Goal: Information Seeking & Learning: Learn about a topic

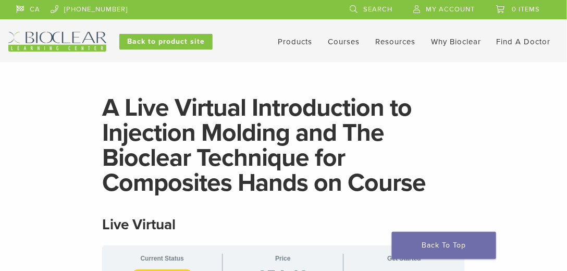
drag, startPoint x: 570, startPoint y: 32, endPoint x: 551, endPoint y: -36, distance: 71.0
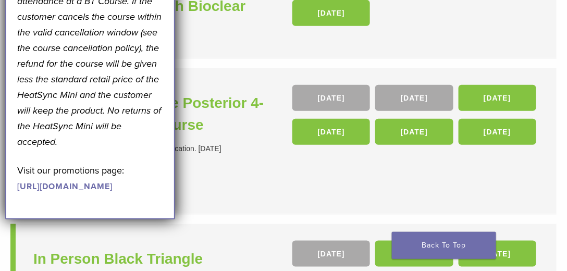
scroll to position [169, 0]
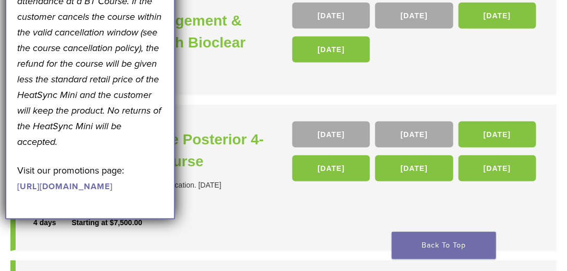
click at [94, 69] on em "*Note: Free HeatSync Mini offer is only valid with the purchase of and attendan…" at bounding box center [89, 56] width 144 height 184
click at [205, 99] on ul "Complex Case Management & Problem Solving With Bioclear 3 days Starting at $4,0…" at bounding box center [283, 274] width 546 height 577
click at [471, 247] on link "Back To Top" at bounding box center [444, 245] width 104 height 27
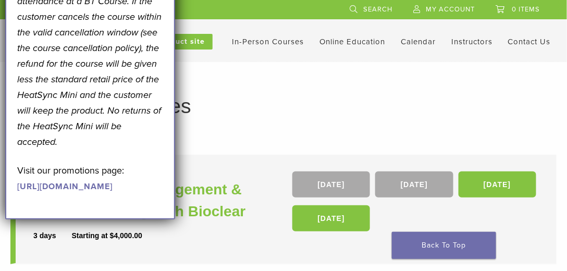
click at [132, 186] on div "September Promotion! Valid [DATE]–[DATE]. Get A Free* HeatSync Mini when you re…" at bounding box center [90, 10] width 146 height 368
click at [136, 117] on p "*Note: Free HeatSync Mini offer is only valid with the purchase of and attendan…" at bounding box center [90, 56] width 146 height 188
click at [148, 114] on em "*Note: Free HeatSync Mini offer is only valid with the purchase of and attendan…" at bounding box center [89, 56] width 144 height 184
click at [71, 220] on div "September Promotion! Valid September 1–30, 2025. Get A Free* HeatSync Mini when…" at bounding box center [90, 17] width 170 height 406
drag, startPoint x: 71, startPoint y: 243, endPoint x: 101, endPoint y: 215, distance: 40.9
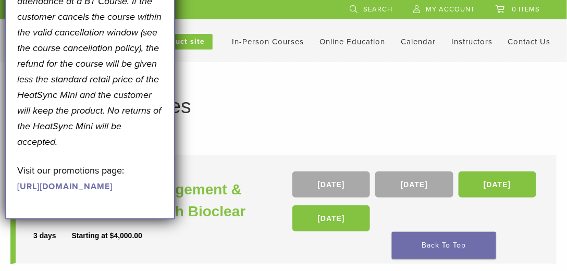
click at [71, 220] on div "September Promotion! Valid September 1–30, 2025. Get A Free* HeatSync Mini when…" at bounding box center [90, 17] width 170 height 406
click at [113, 192] on link "[URL][DOMAIN_NAME]" at bounding box center [64, 186] width 95 height 10
click at [278, 40] on link "In-Person Courses" at bounding box center [268, 41] width 72 height 9
click at [271, 42] on link "In-Person Courses" at bounding box center [268, 41] width 72 height 9
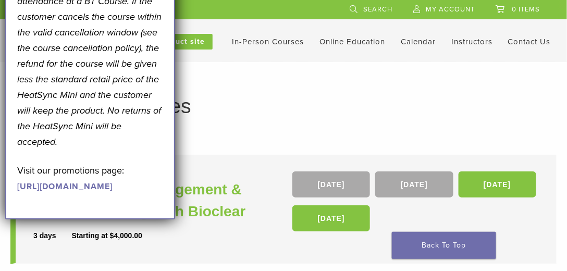
click at [264, 43] on link "In-Person Courses" at bounding box center [268, 41] width 72 height 9
click at [113, 130] on em "*Note: Free HeatSync Mini offer is only valid with the purchase of and attendan…" at bounding box center [89, 56] width 144 height 184
click at [251, 39] on li "In-Person Courses" at bounding box center [268, 41] width 72 height 13
click at [250, 38] on link "In-Person Courses" at bounding box center [268, 41] width 72 height 9
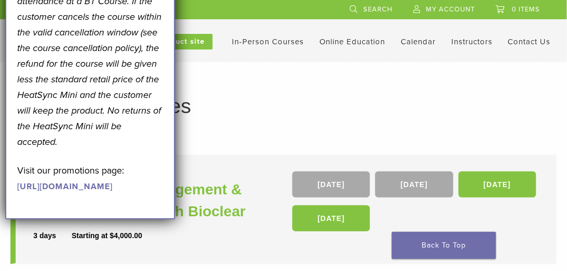
click at [255, 40] on link "In-Person Courses" at bounding box center [268, 41] width 72 height 9
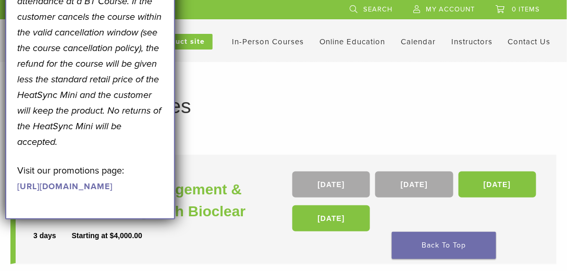
click at [170, 3] on div "September Promotion! Valid September 1–30, 2025. Get A Free* HeatSync Mini when…" at bounding box center [90, 17] width 170 height 406
click at [169, 23] on div "September Promotion! Valid September 1–30, 2025. Get A Free* HeatSync Mini when…" at bounding box center [90, 17] width 170 height 406
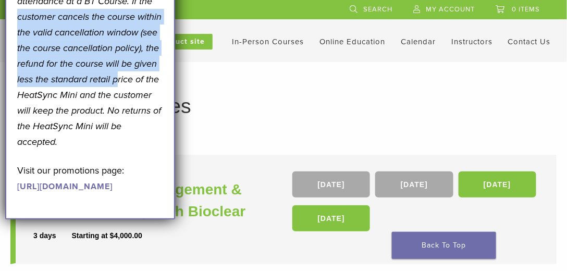
drag, startPoint x: 162, startPoint y: 26, endPoint x: 117, endPoint y: 105, distance: 90.8
click at [117, 105] on p "*Note: Free HeatSync Mini offer is only valid with the purchase of and attendan…" at bounding box center [90, 56] width 146 height 188
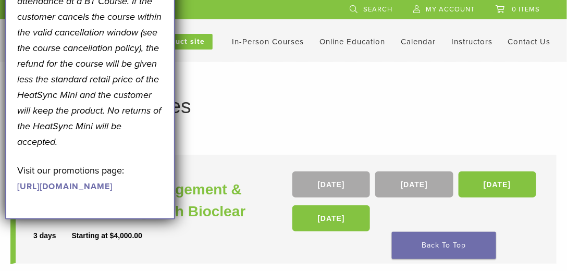
click at [218, 212] on h3 "Complex Case Management & Problem Solving With Bioclear" at bounding box center [159, 201] width 253 height 44
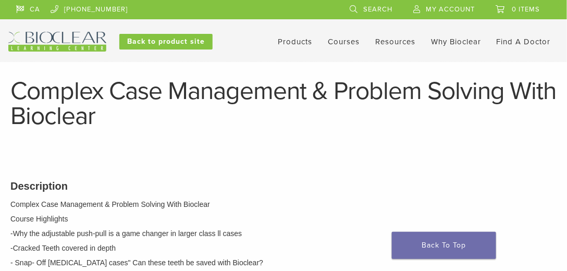
click at [349, 41] on link "Courses" at bounding box center [344, 41] width 32 height 9
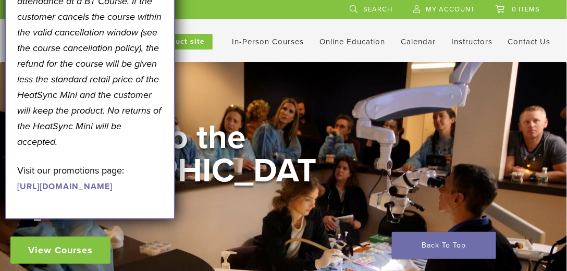
click at [293, 41] on link "In-Person Courses" at bounding box center [268, 41] width 72 height 9
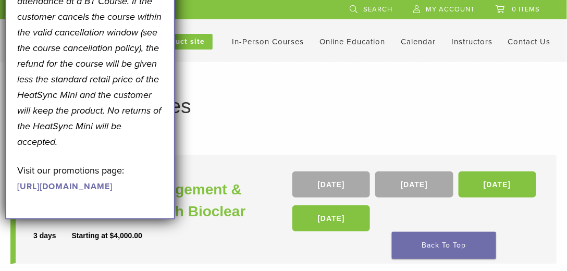
click at [294, 40] on link "In-Person Courses" at bounding box center [268, 41] width 72 height 9
click at [274, 41] on link "In-Person Courses" at bounding box center [268, 41] width 72 height 9
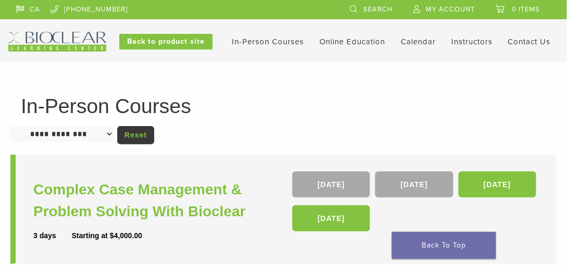
click at [149, 134] on link "Reset" at bounding box center [135, 135] width 37 height 18
click at [112, 134] on select "**********" at bounding box center [61, 134] width 103 height 16
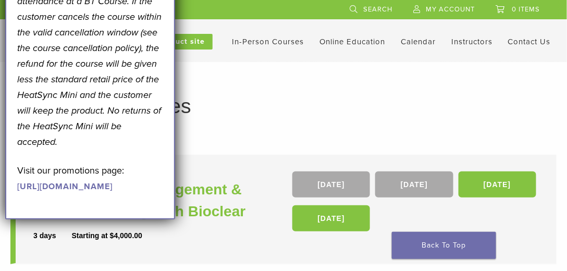
drag, startPoint x: 267, startPoint y: 95, endPoint x: 277, endPoint y: 73, distance: 24.7
click at [270, 40] on link "In-Person Courses" at bounding box center [268, 41] width 72 height 9
click at [237, 111] on h1 "In-Person Courses" at bounding box center [284, 106] width 526 height 20
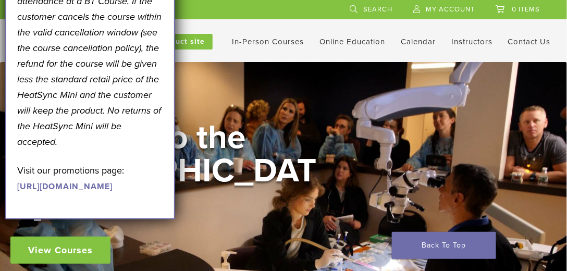
click at [237, 74] on div "Welcome to the [GEOGRAPHIC_DATA] View Courses" at bounding box center [283, 192] width 567 height 261
